Goal: Find specific page/section: Find specific page/section

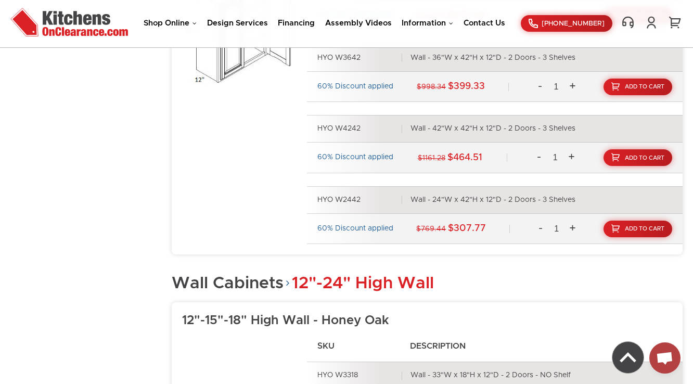
scroll to position [2594, 0]
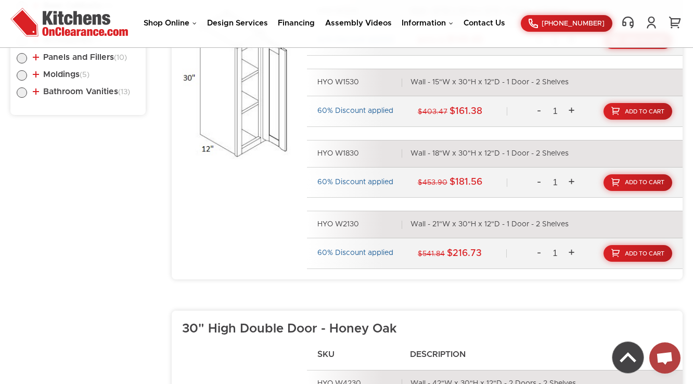
scroll to position [431, 0]
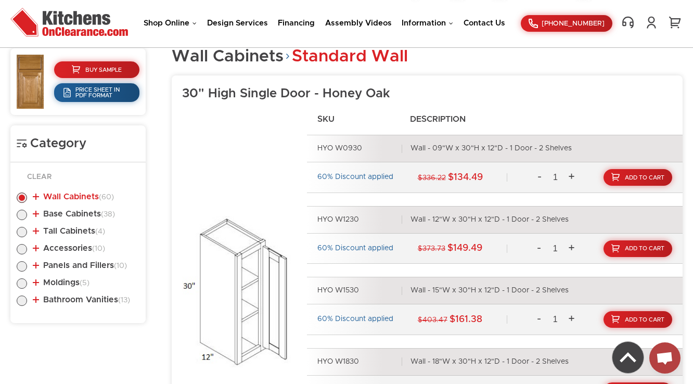
click at [74, 192] on link "Wall Cabinets (60)" at bounding box center [73, 196] width 81 height 8
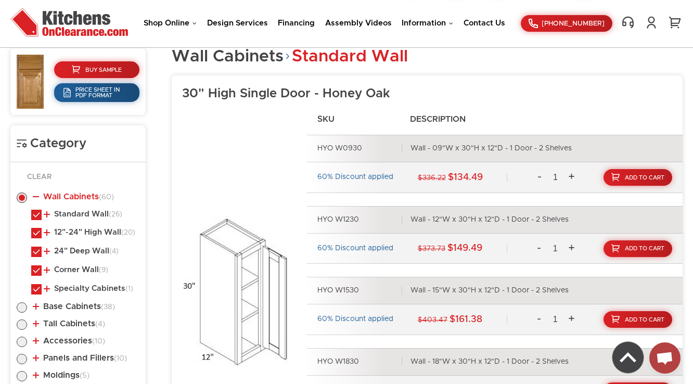
click at [74, 192] on link "Wall Cabinets (60)" at bounding box center [73, 196] width 81 height 8
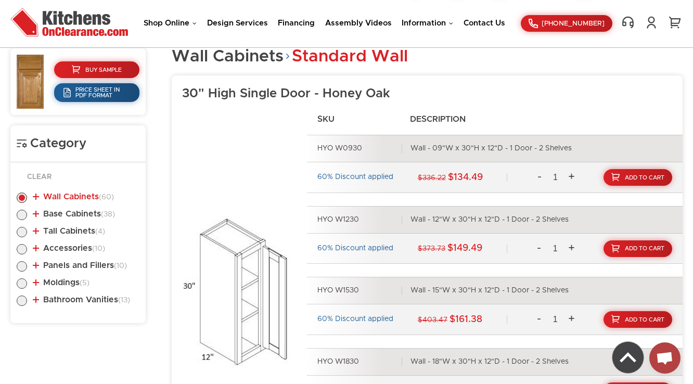
click at [74, 192] on link "Wall Cabinets (60)" at bounding box center [73, 196] width 81 height 8
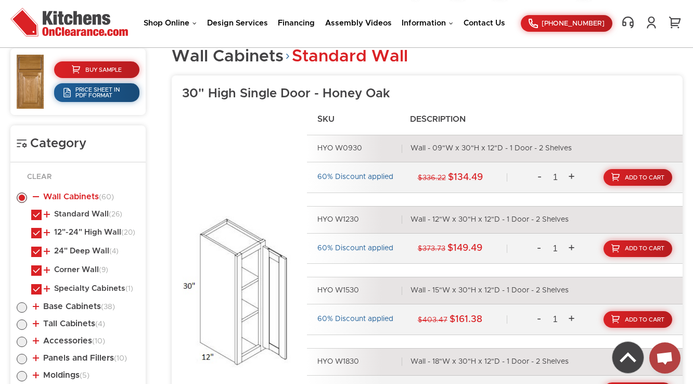
click at [74, 192] on link "Wall Cabinets (60)" at bounding box center [73, 196] width 81 height 8
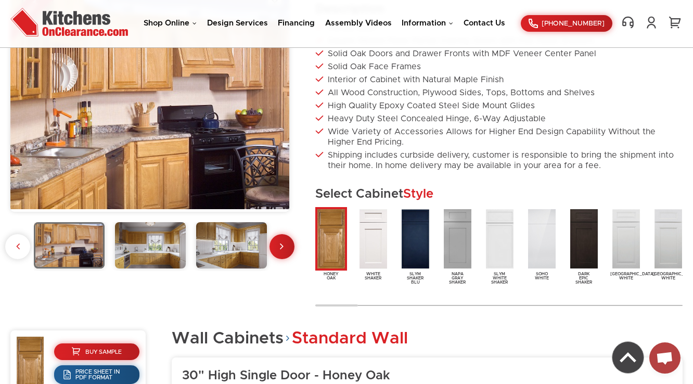
scroll to position [140, 0]
